Goal: Information Seeking & Learning: Learn about a topic

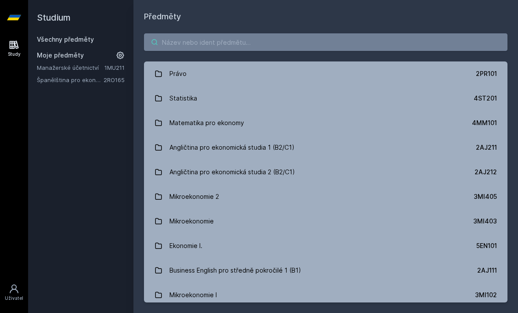
click at [281, 38] on input "search" at bounding box center [326, 42] width 364 height 18
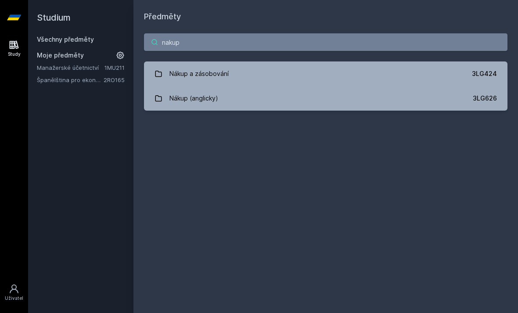
type input "nakup"
click at [468, 102] on link "Nákup (anglicky) 3LG626" at bounding box center [326, 98] width 364 height 25
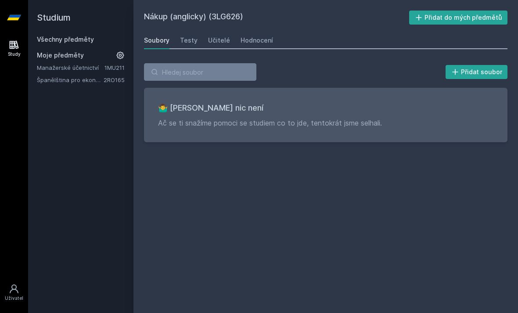
click at [262, 36] on div "Hodnocení" at bounding box center [257, 40] width 32 height 9
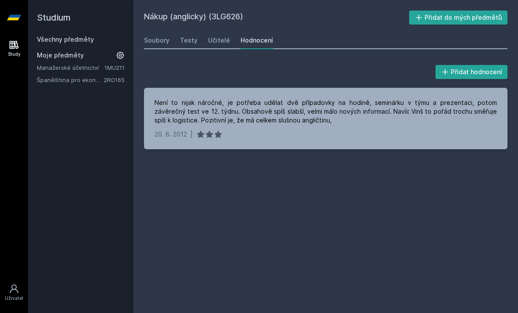
click at [219, 45] on link "Učitelé" at bounding box center [219, 41] width 22 height 18
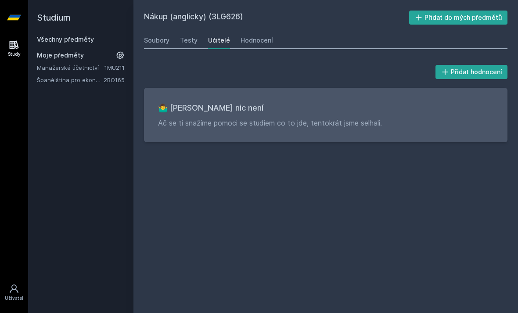
click at [183, 45] on link "Testy" at bounding box center [189, 41] width 18 height 18
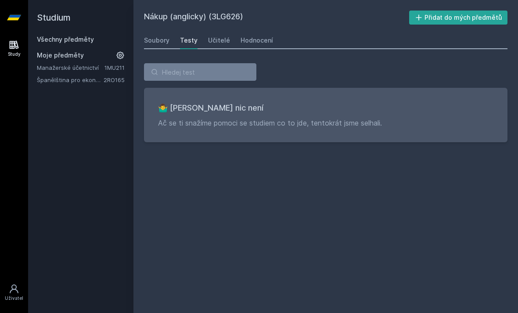
click at [167, 41] on div "Soubory" at bounding box center [156, 40] width 25 height 9
click at [250, 36] on div "Hodnocení" at bounding box center [257, 40] width 32 height 9
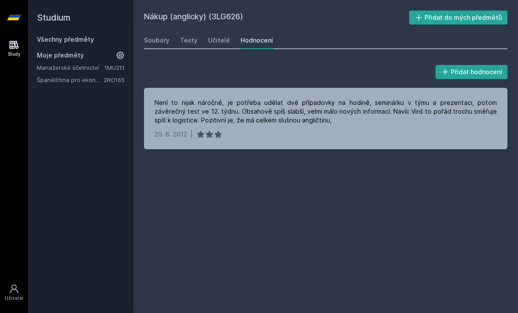
scroll to position [28, 0]
click at [211, 36] on div "Učitelé" at bounding box center [219, 40] width 22 height 9
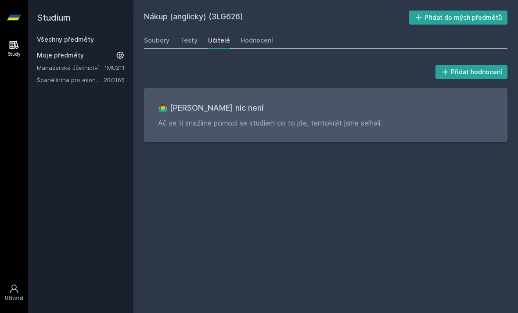
click at [180, 36] on div "Testy" at bounding box center [189, 40] width 18 height 9
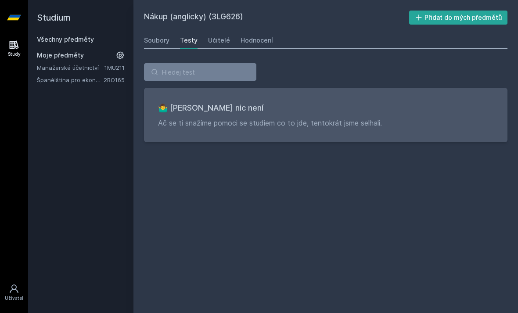
click at [155, 32] on link "Soubory" at bounding box center [156, 41] width 25 height 18
